Goal: Find specific page/section: Find specific page/section

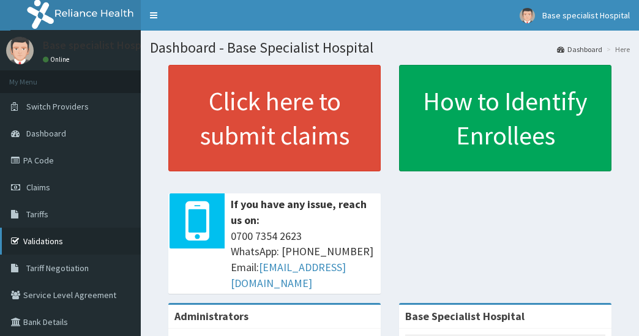
click at [39, 243] on link "Validations" at bounding box center [70, 241] width 141 height 27
click at [86, 243] on link "Validations" at bounding box center [70, 241] width 141 height 27
